Goal: Transaction & Acquisition: Purchase product/service

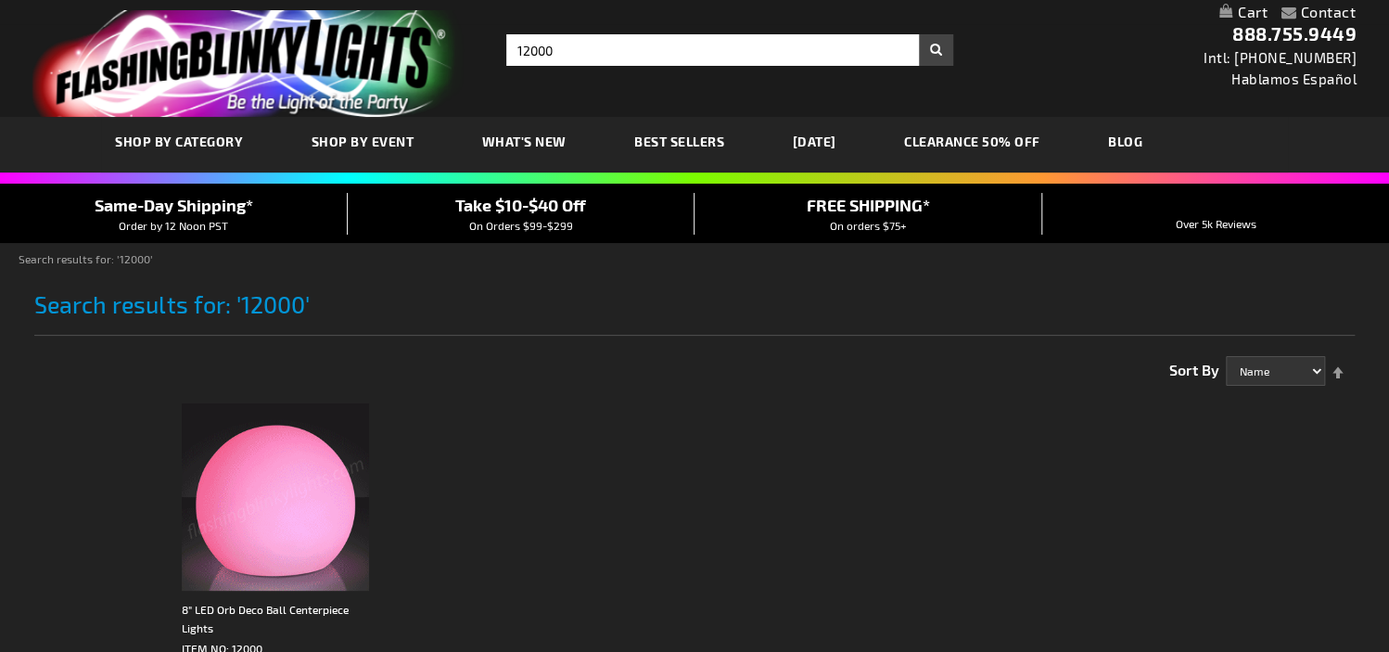
click at [297, 467] on img at bounding box center [275, 496] width 187 height 187
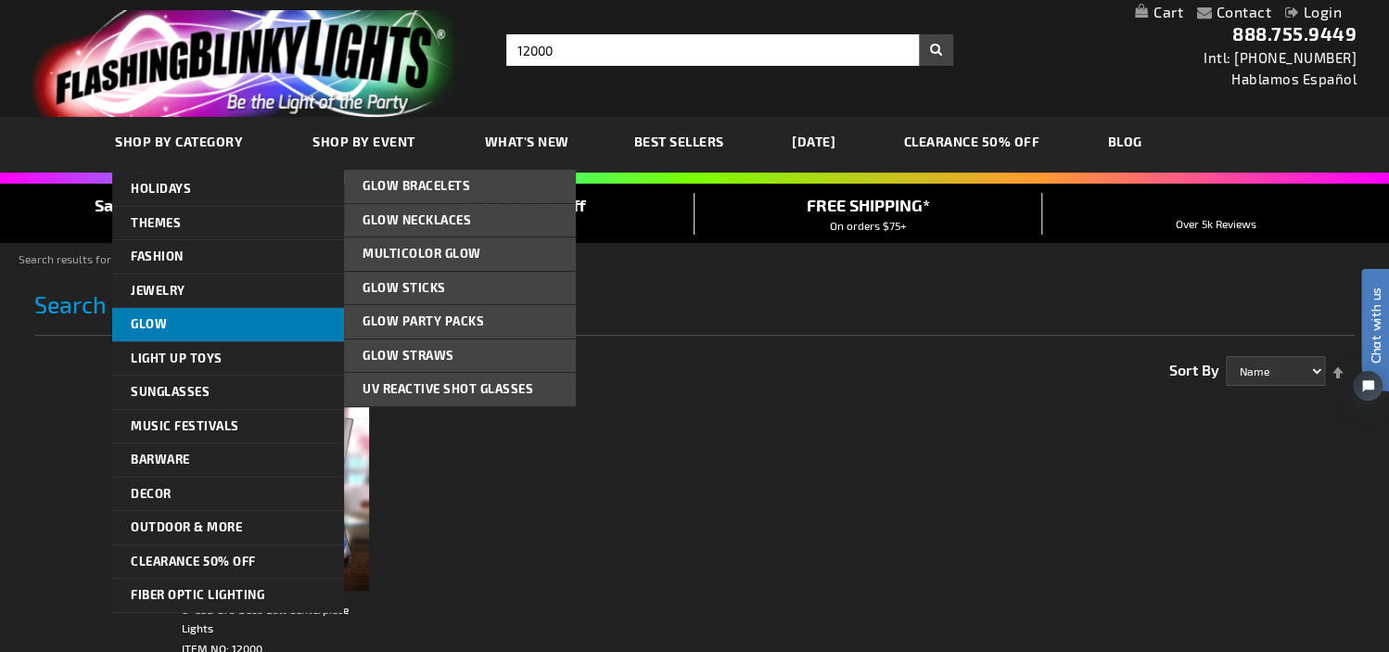
click at [169, 324] on link "Glow" at bounding box center [228, 324] width 232 height 33
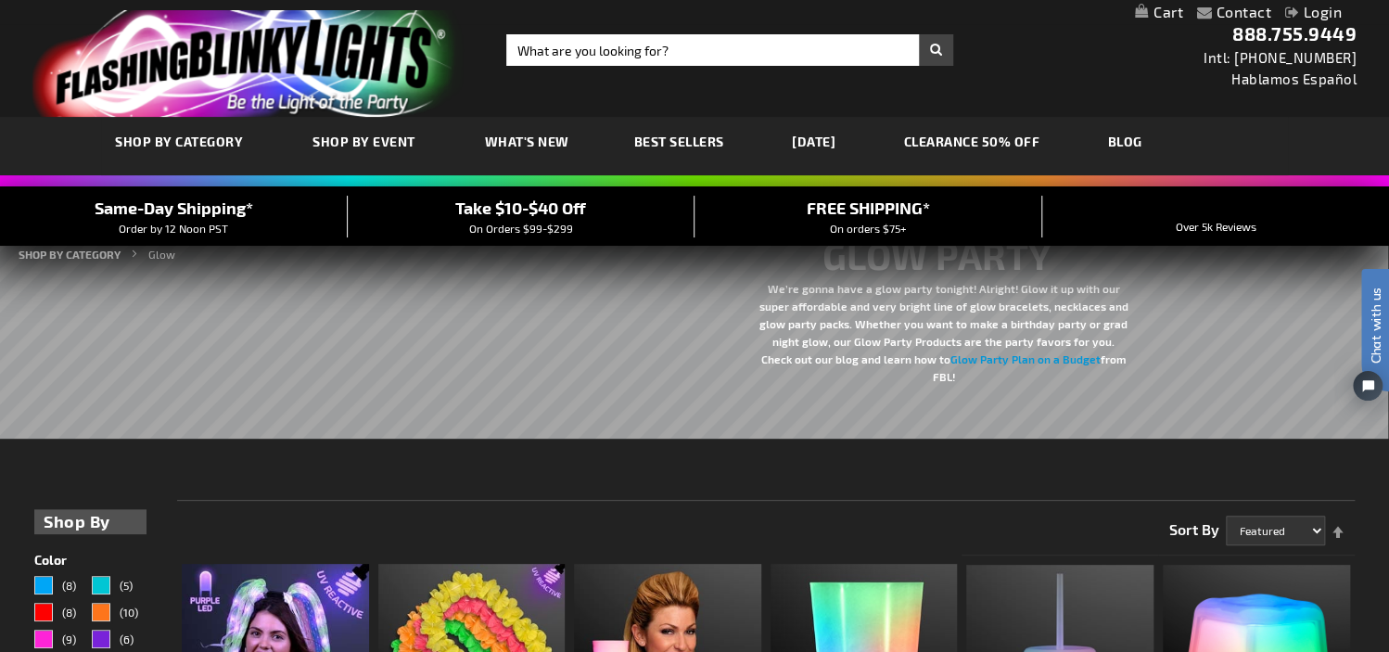
click at [838, 147] on link "[DATE]" at bounding box center [813, 141] width 71 height 62
